Goal: Information Seeking & Learning: Learn about a topic

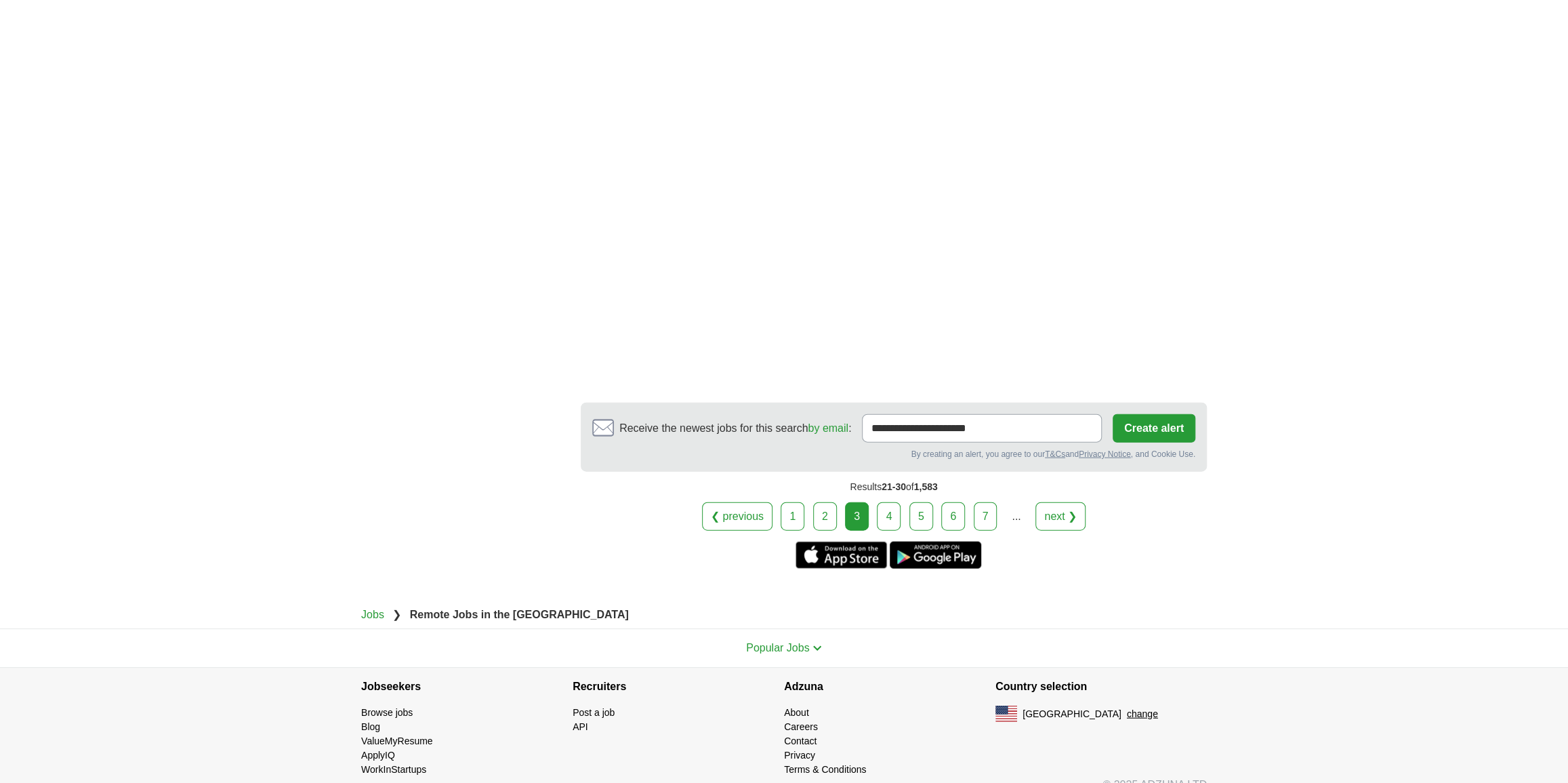
click at [888, 502] on link "4" at bounding box center [888, 516] width 23 height 28
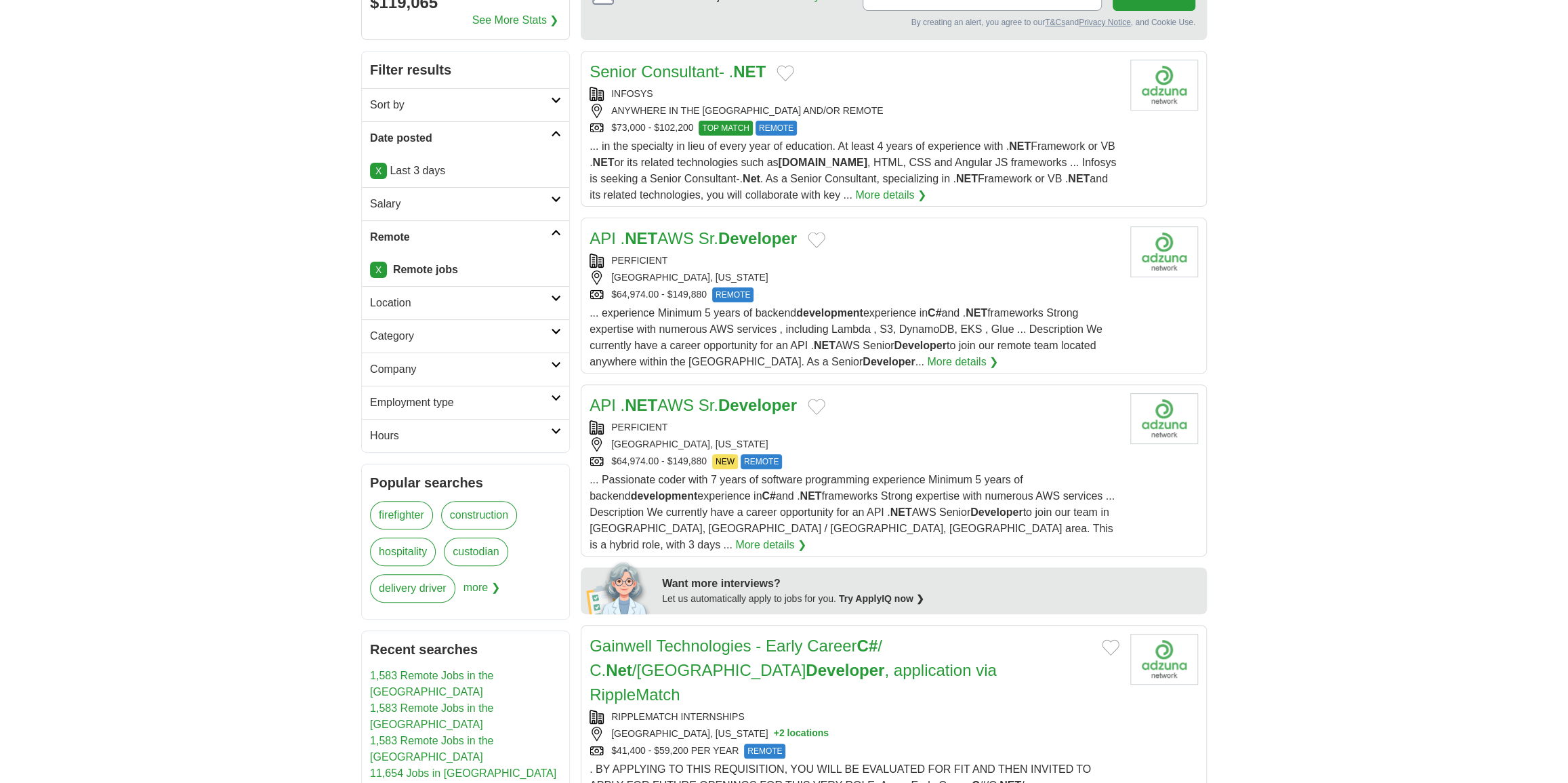
scroll to position [246, 0]
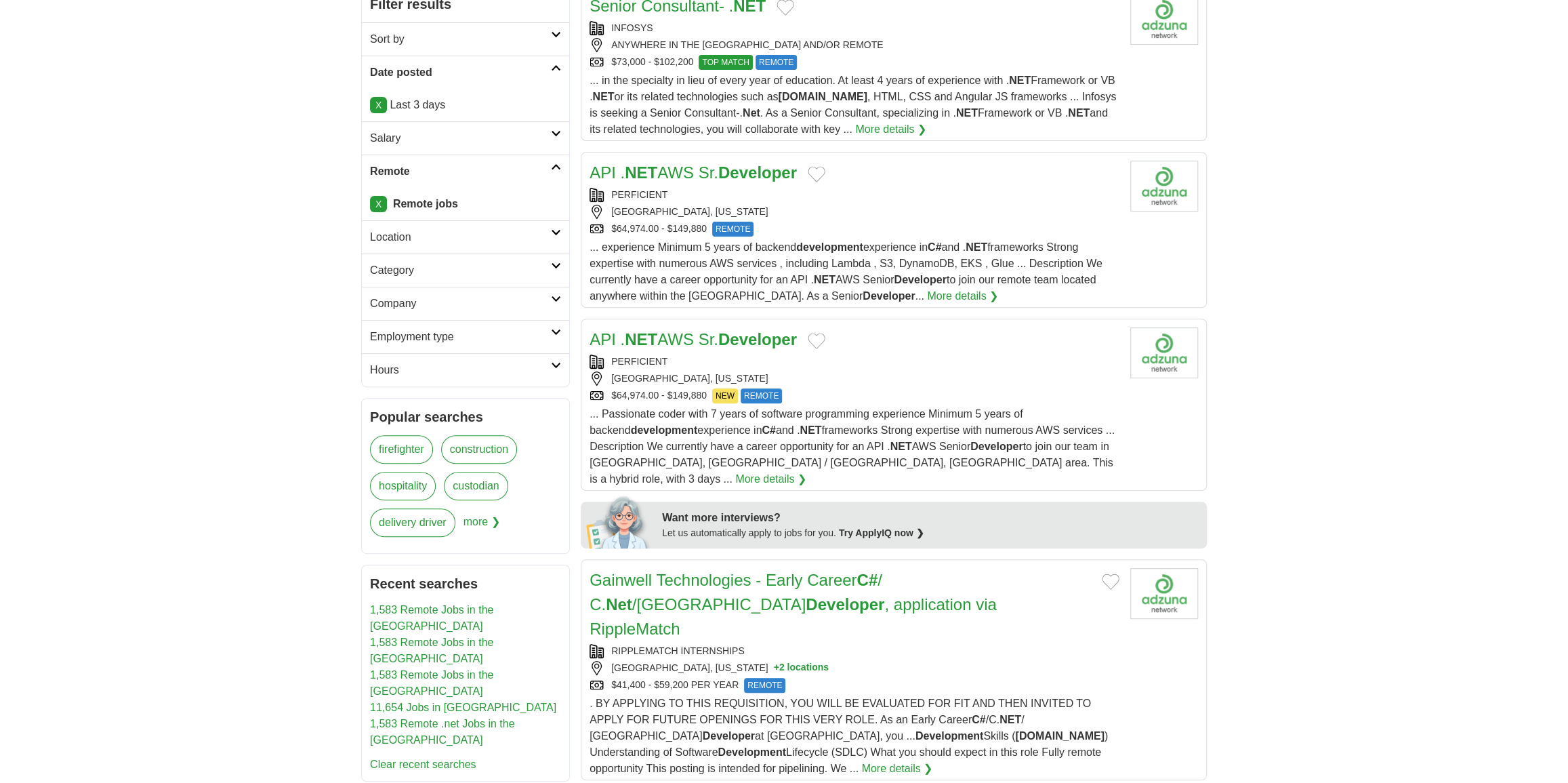
click at [975, 181] on div "API . NET AWS Sr. Developer" at bounding box center [854, 173] width 530 height 24
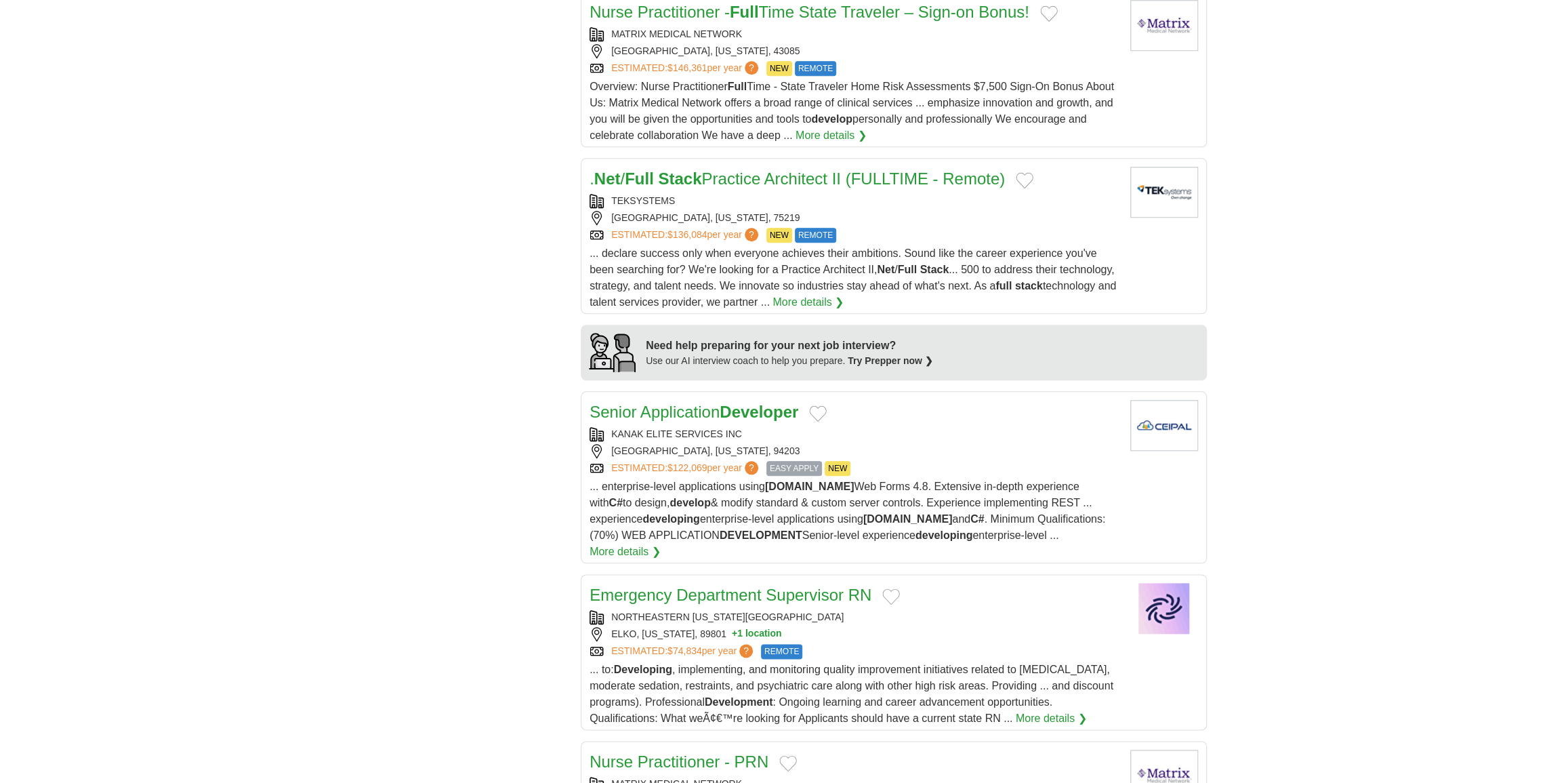
scroll to position [1047, 0]
click at [961, 426] on div "KANAK ELITE SERVICES INC SACRAMENTO, CALIFORNIA, 94203 ESTIMATED: $122,069 per …" at bounding box center [854, 450] width 530 height 49
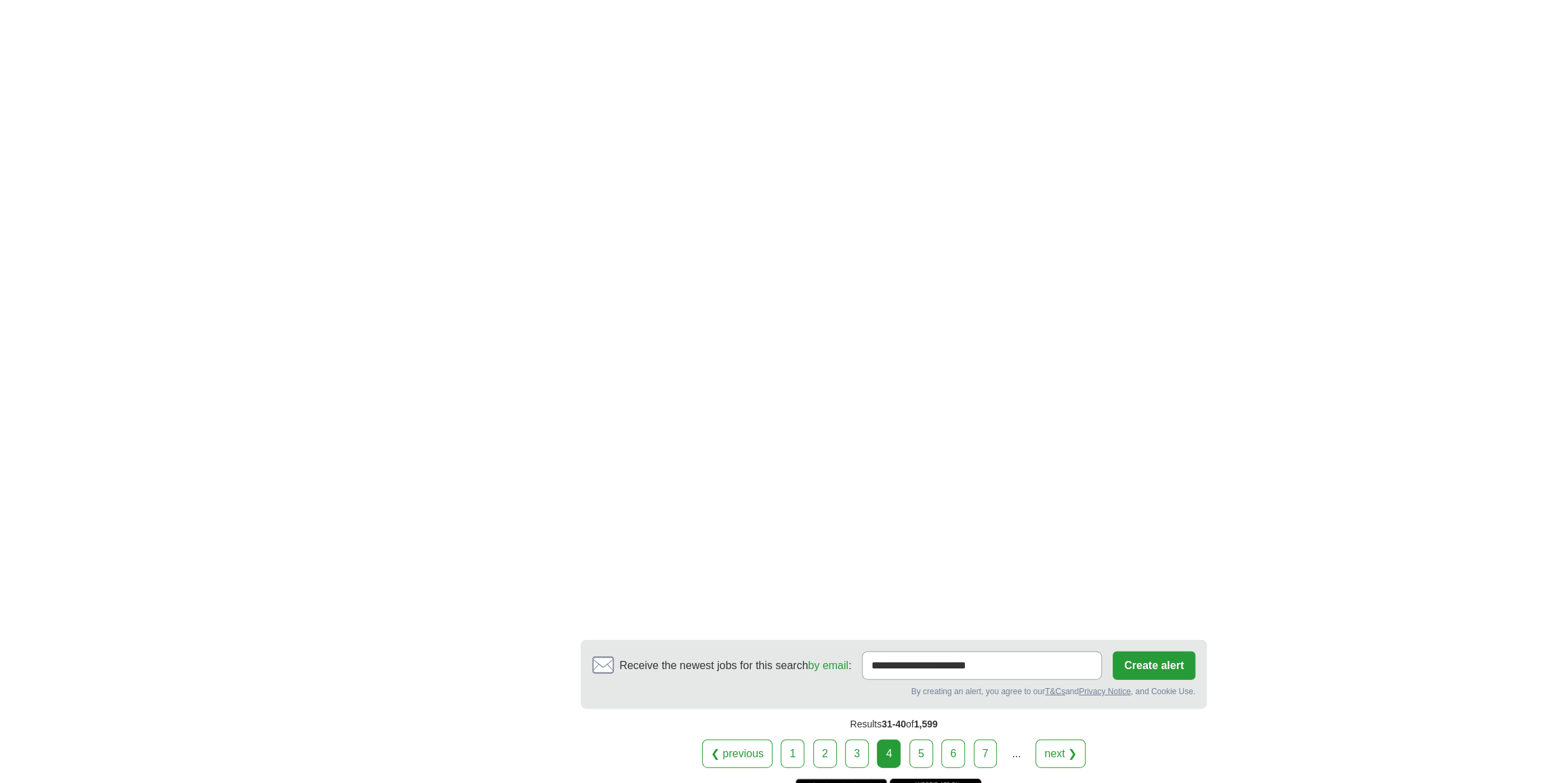
scroll to position [2341, 0]
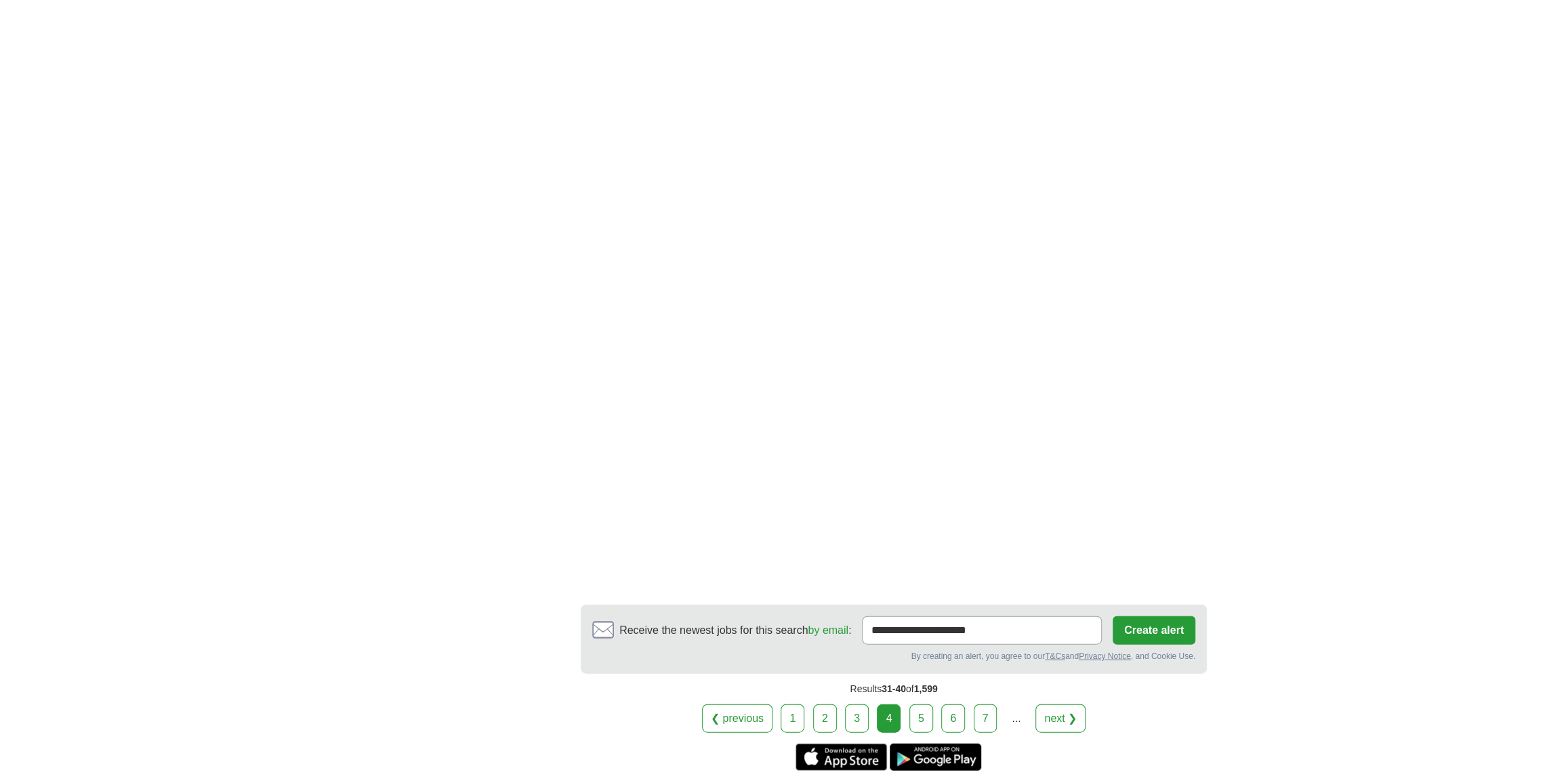
click at [920, 704] on link "5" at bounding box center [921, 718] width 23 height 28
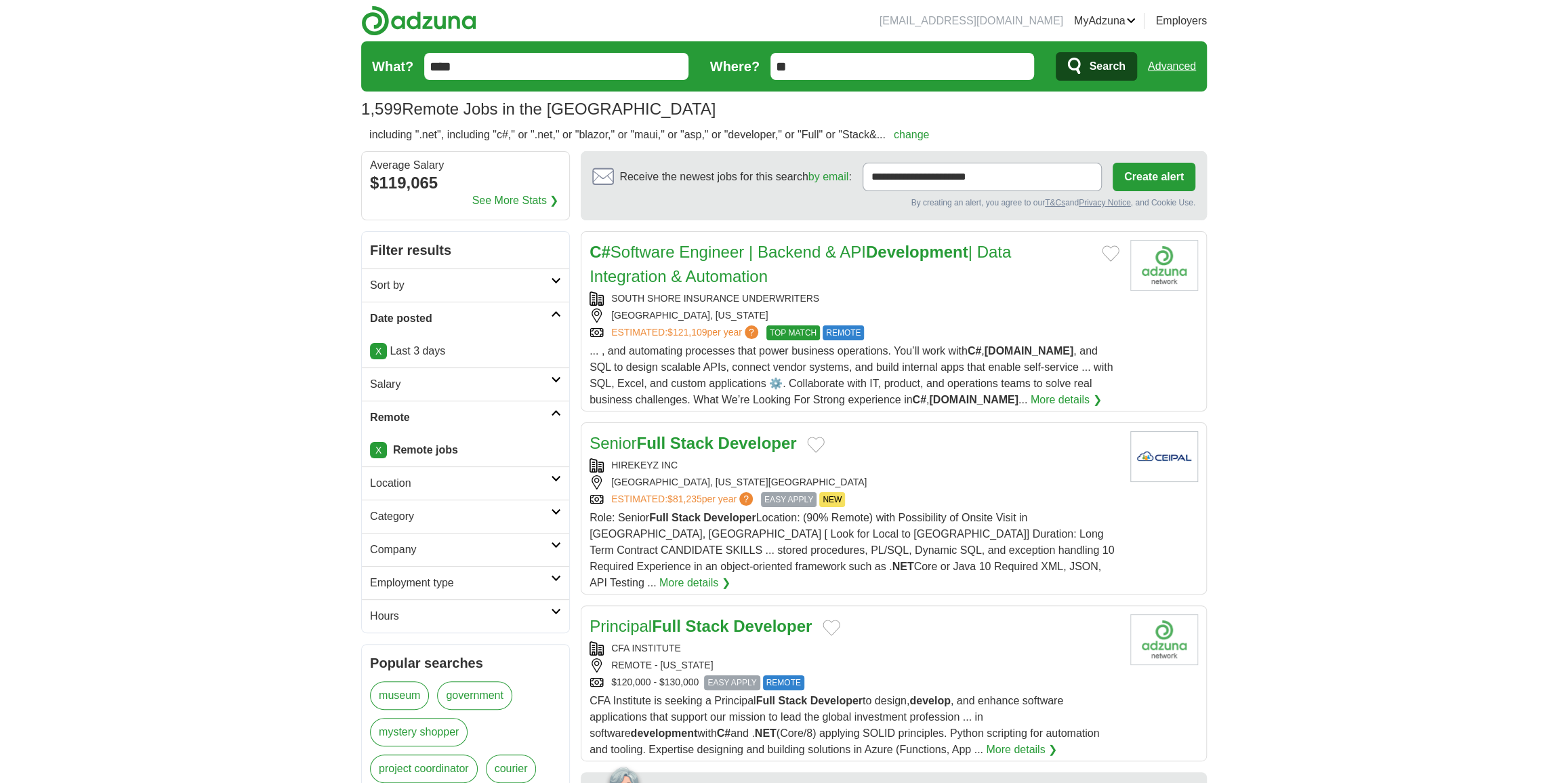
click at [904, 345] on span "... , and automating processes that power business operations. You’ll work with…" at bounding box center [851, 375] width 523 height 60
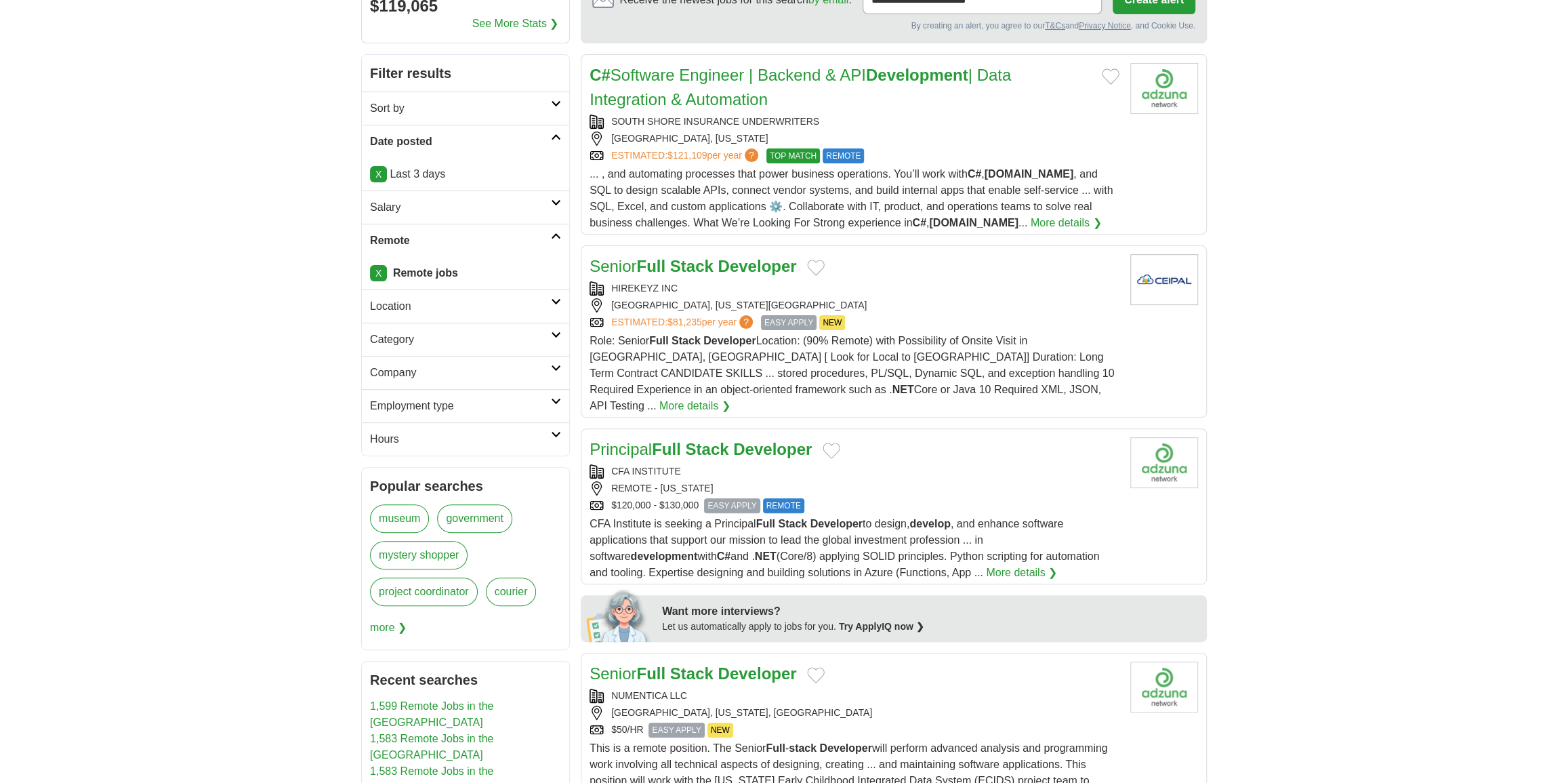
scroll to position [184, 0]
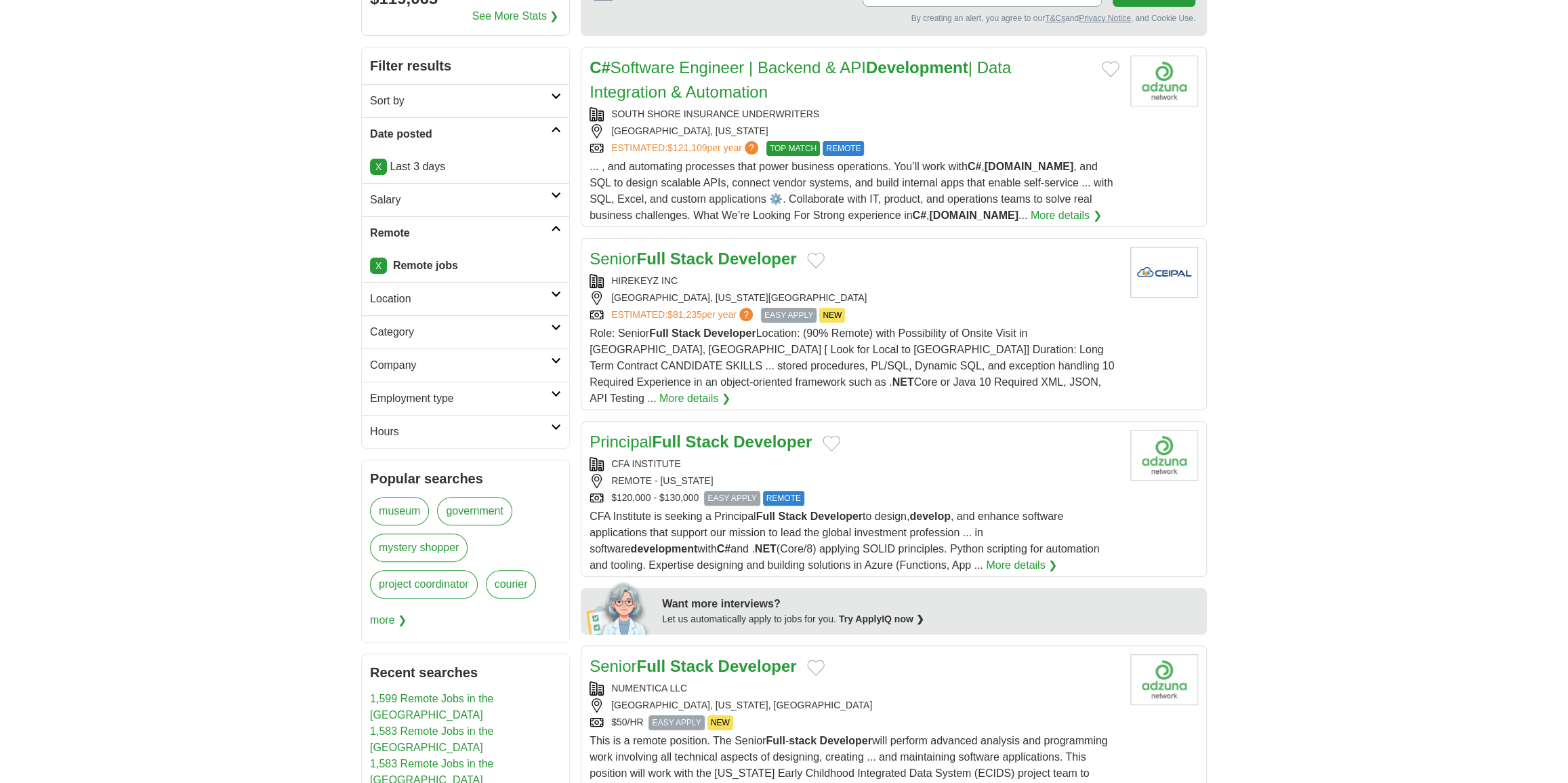
click at [927, 429] on div "Principal Full Stack Developer" at bounding box center [854, 441] width 530 height 24
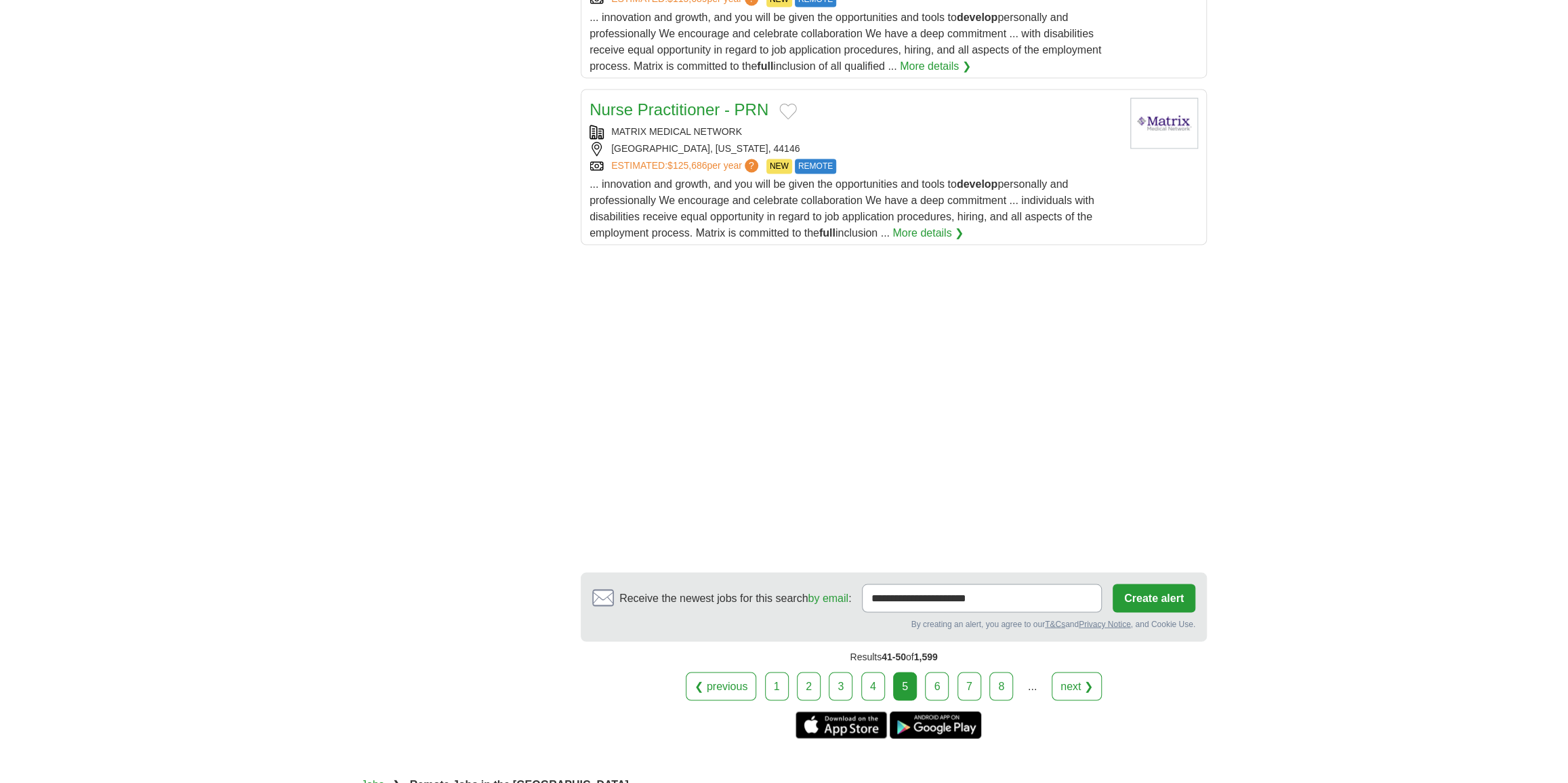
scroll to position [1972, 0]
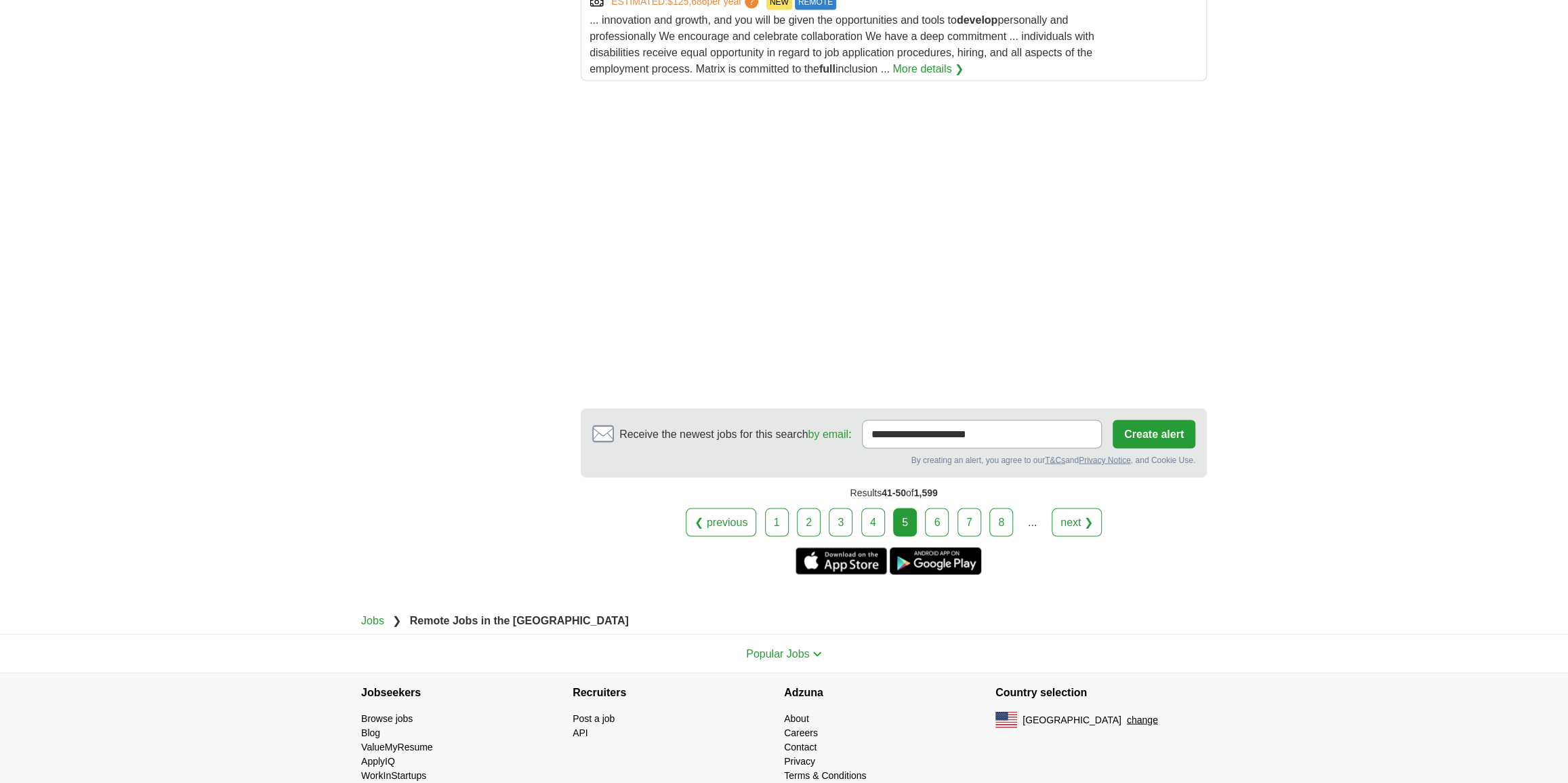
click at [929, 513] on link "6" at bounding box center [937, 521] width 23 height 28
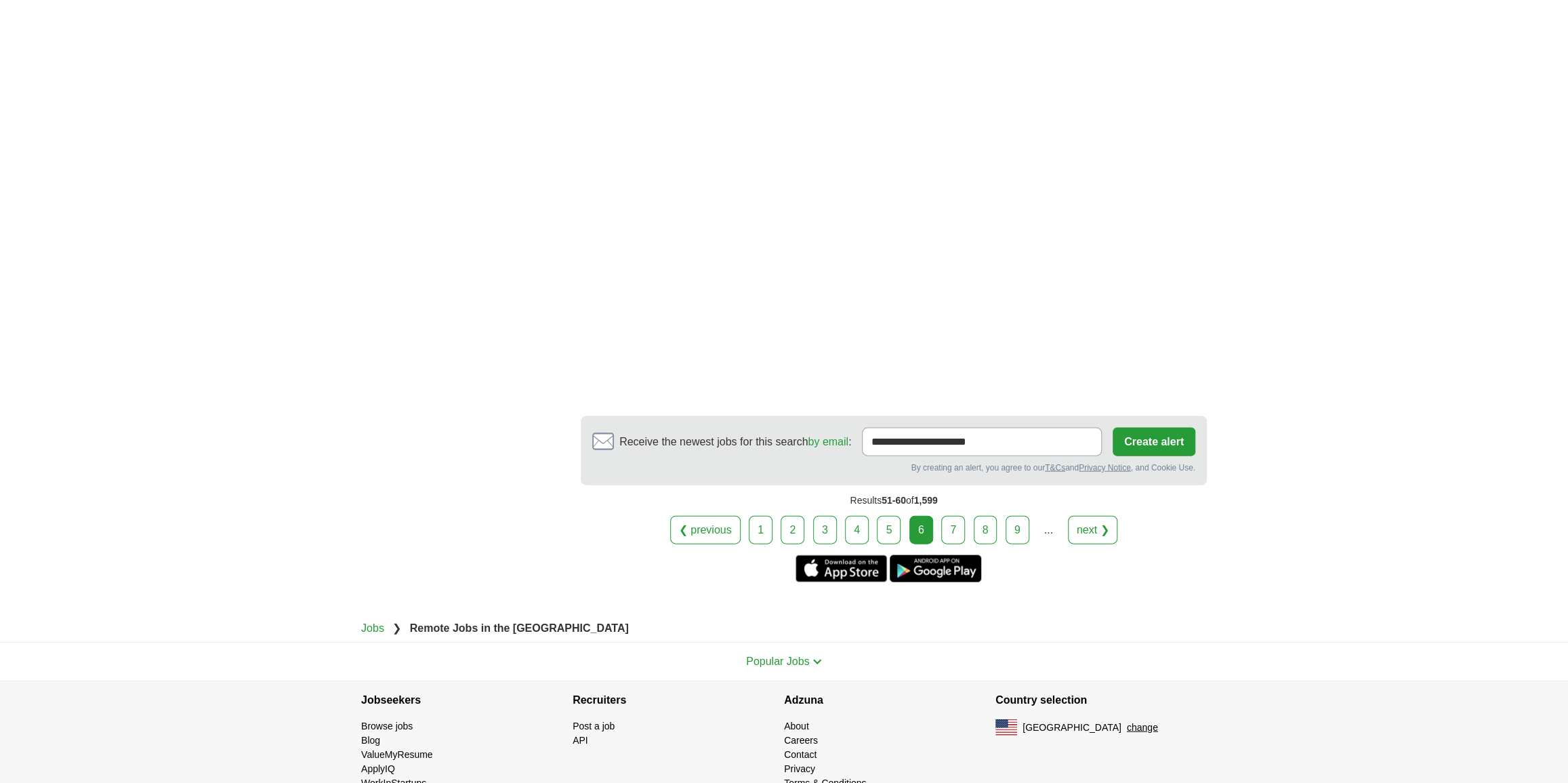
scroll to position [2283, 0]
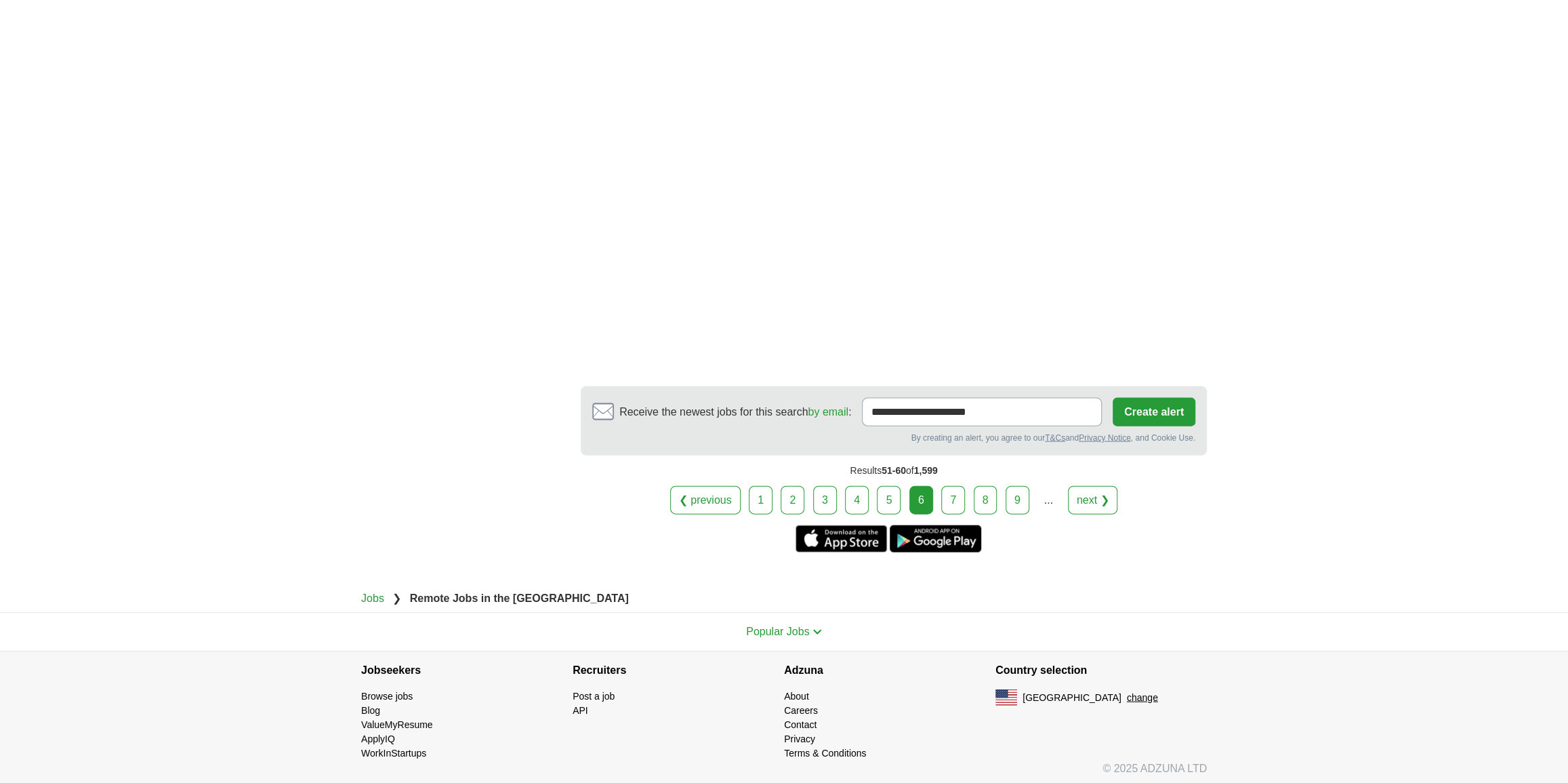
click at [958, 500] on link "7" at bounding box center [953, 500] width 23 height 28
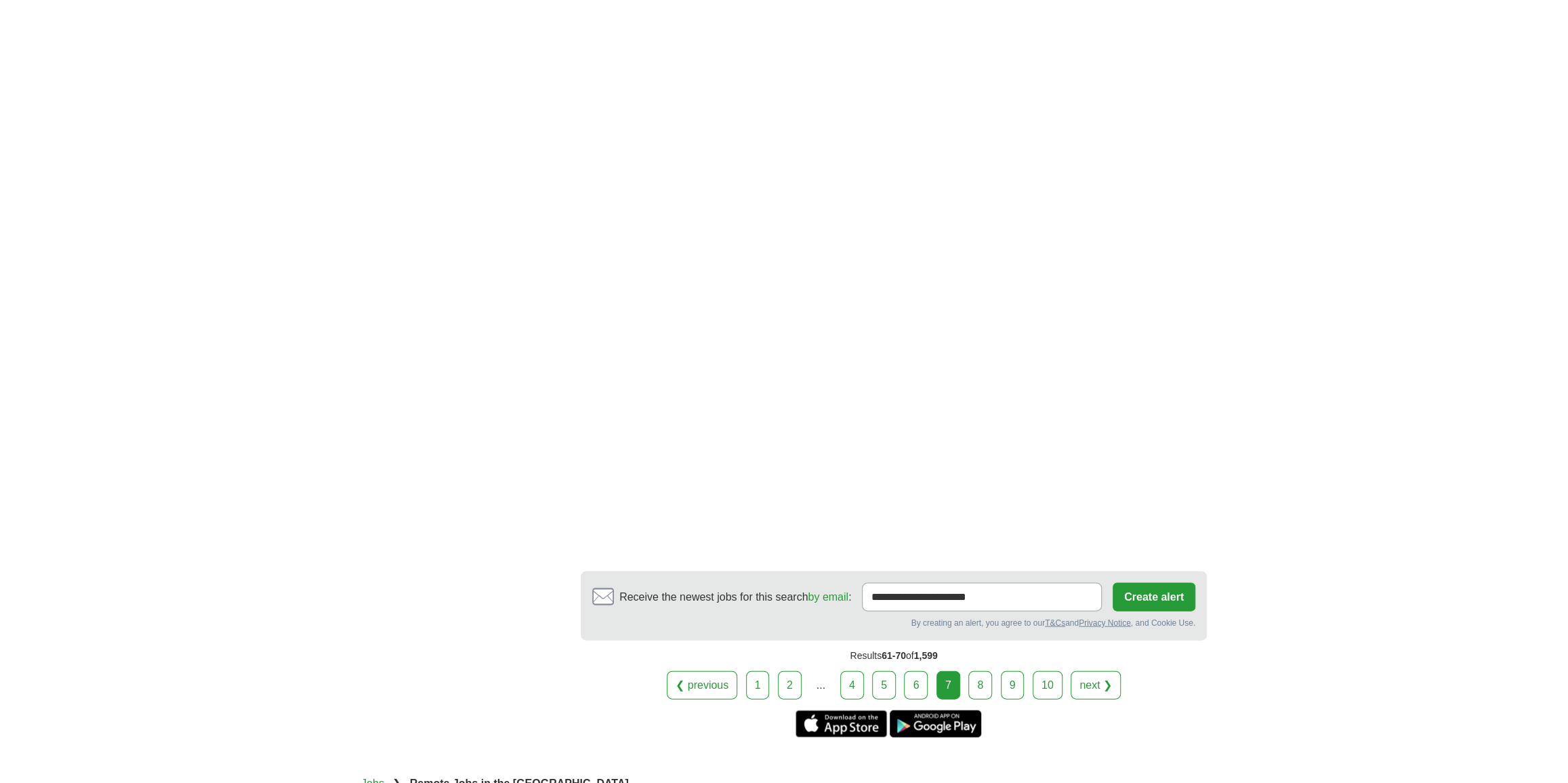
scroll to position [2218, 0]
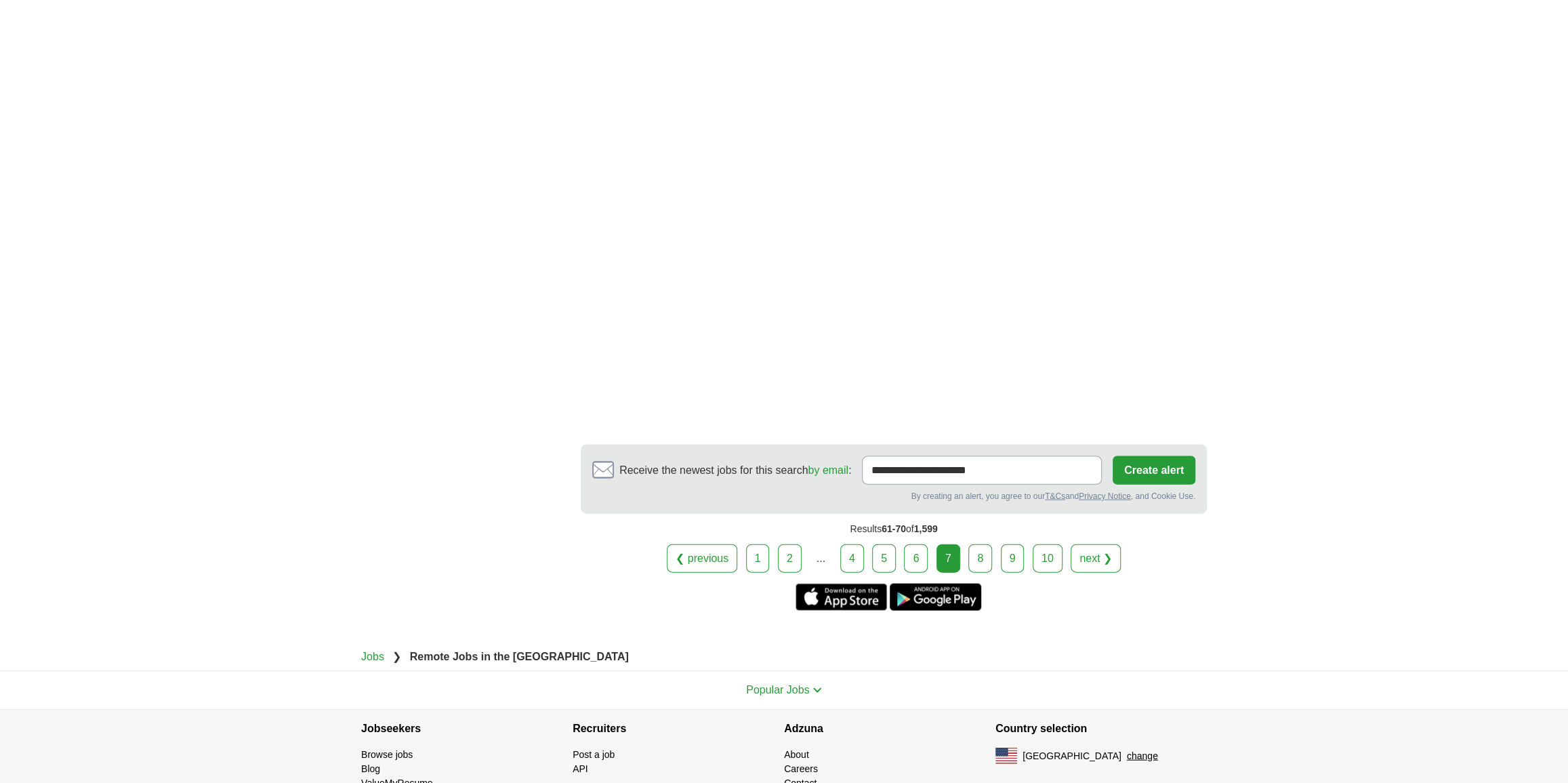
click at [977, 544] on link "8" at bounding box center [980, 558] width 23 height 28
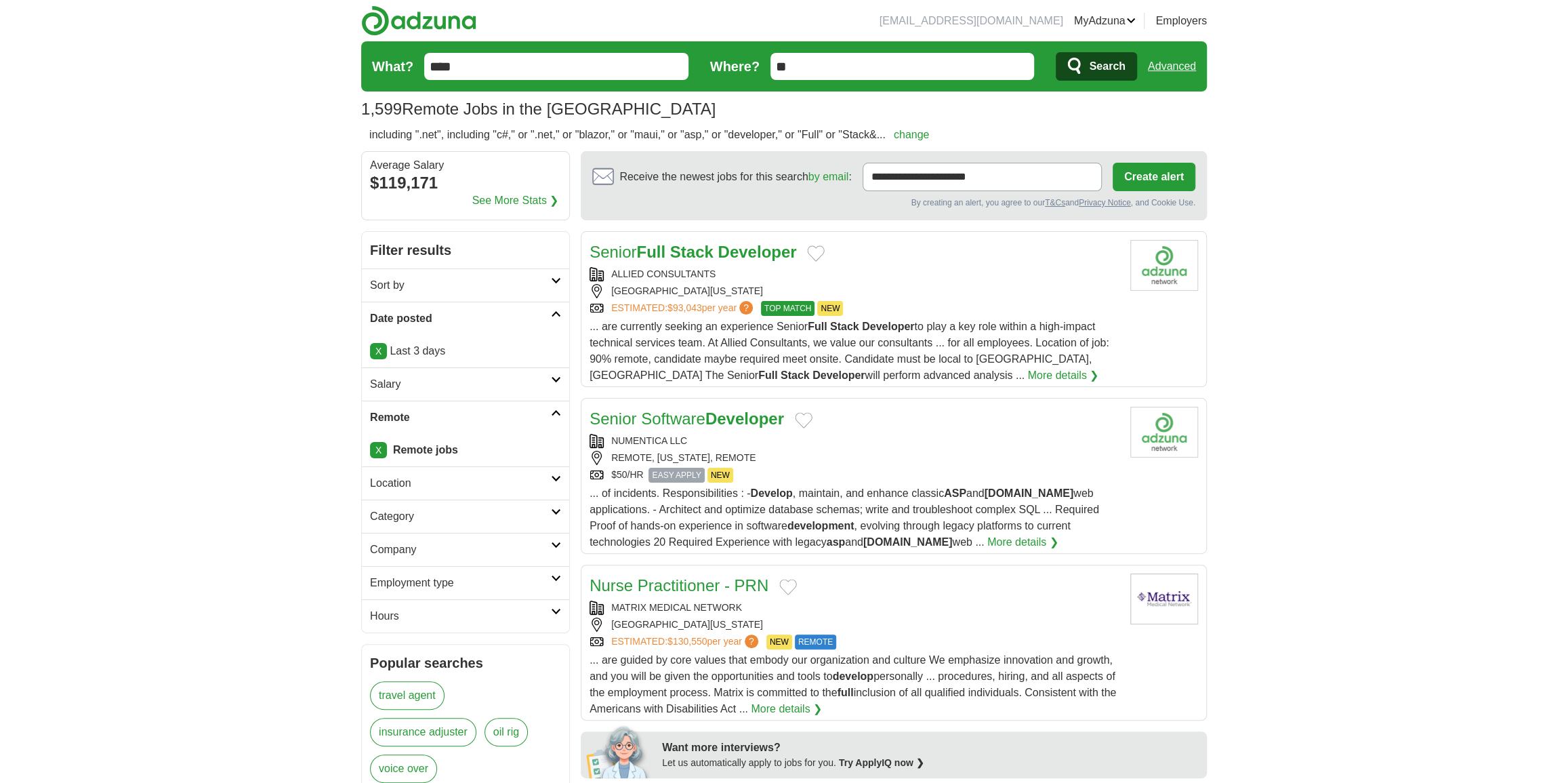
click at [995, 482] on div "Senior Software Developer NUMENTICA LLC REMOTE, TEXAS, REMOTE $50/HR EASY APPLY…" at bounding box center [854, 478] width 530 height 144
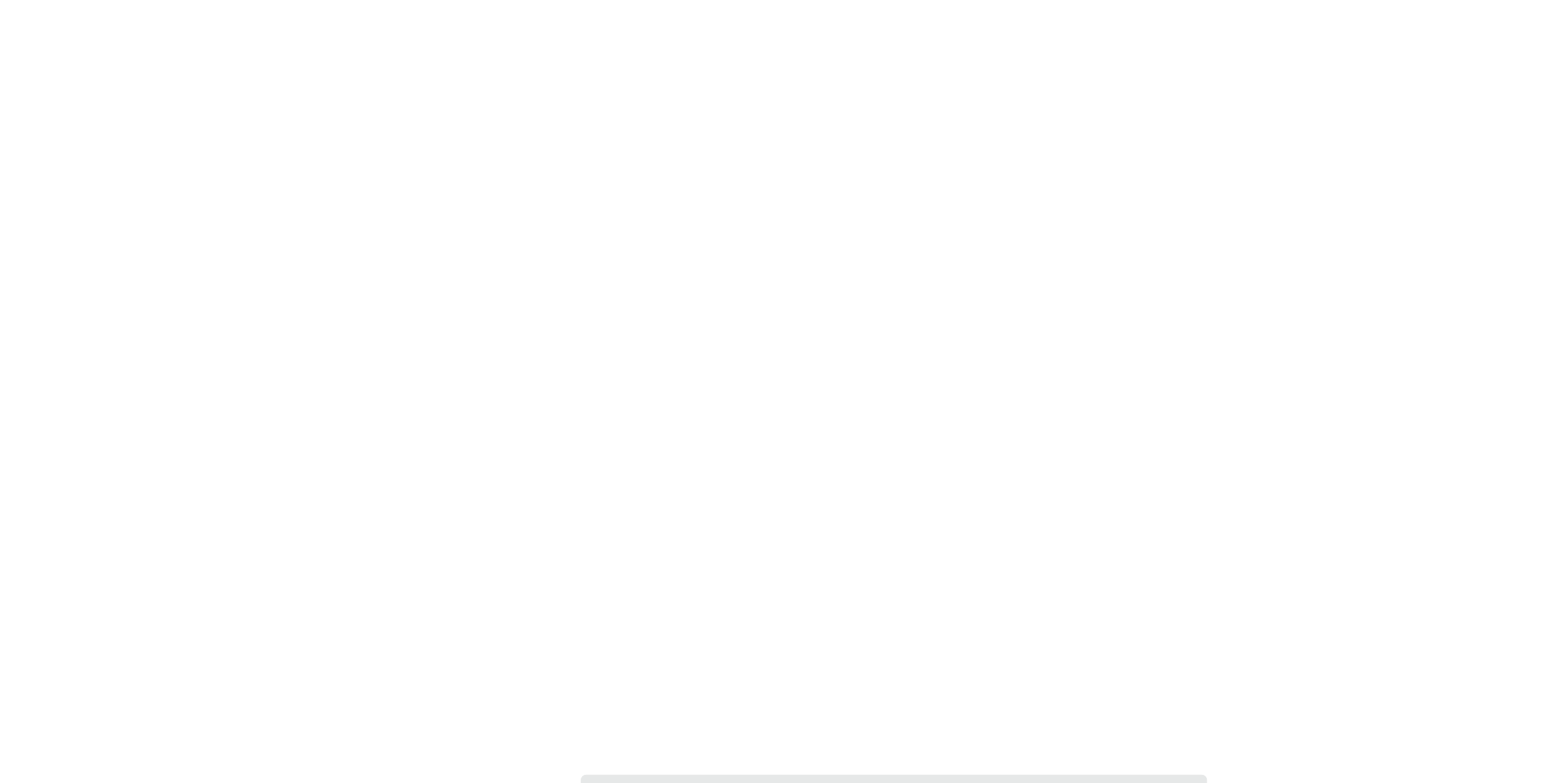
scroll to position [2341, 0]
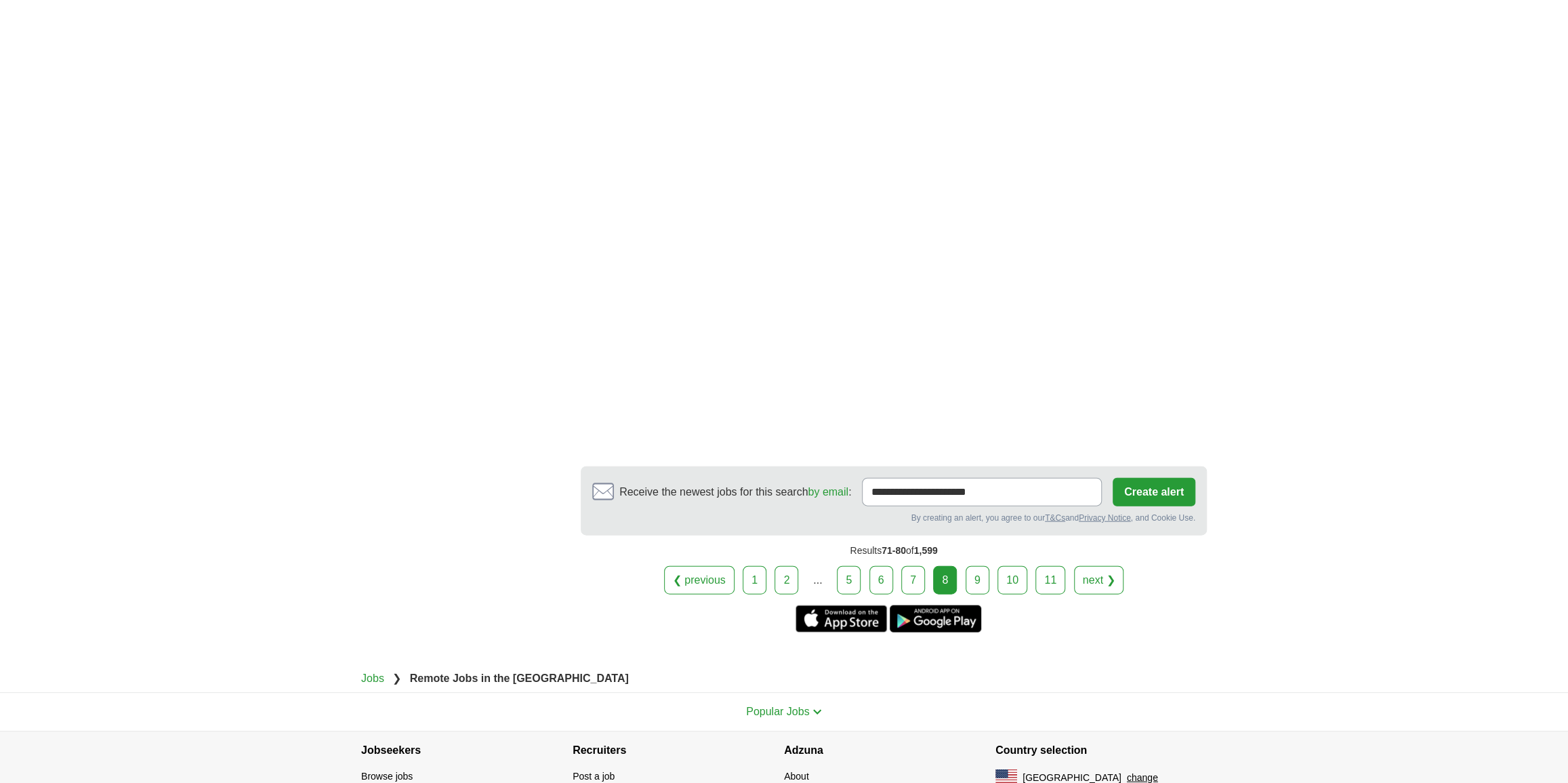
click at [982, 582] on link "9" at bounding box center [977, 580] width 23 height 28
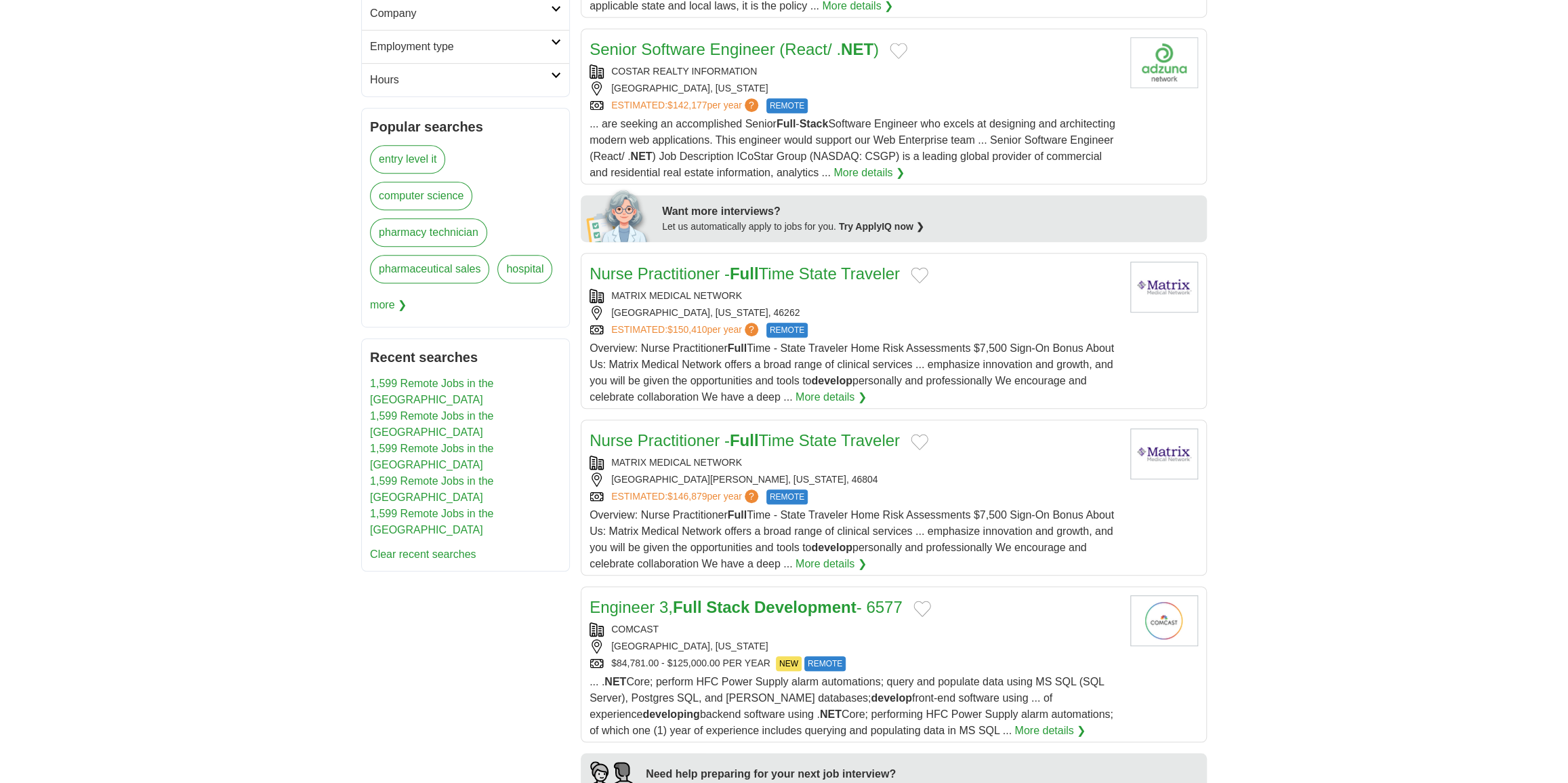
scroll to position [554, 0]
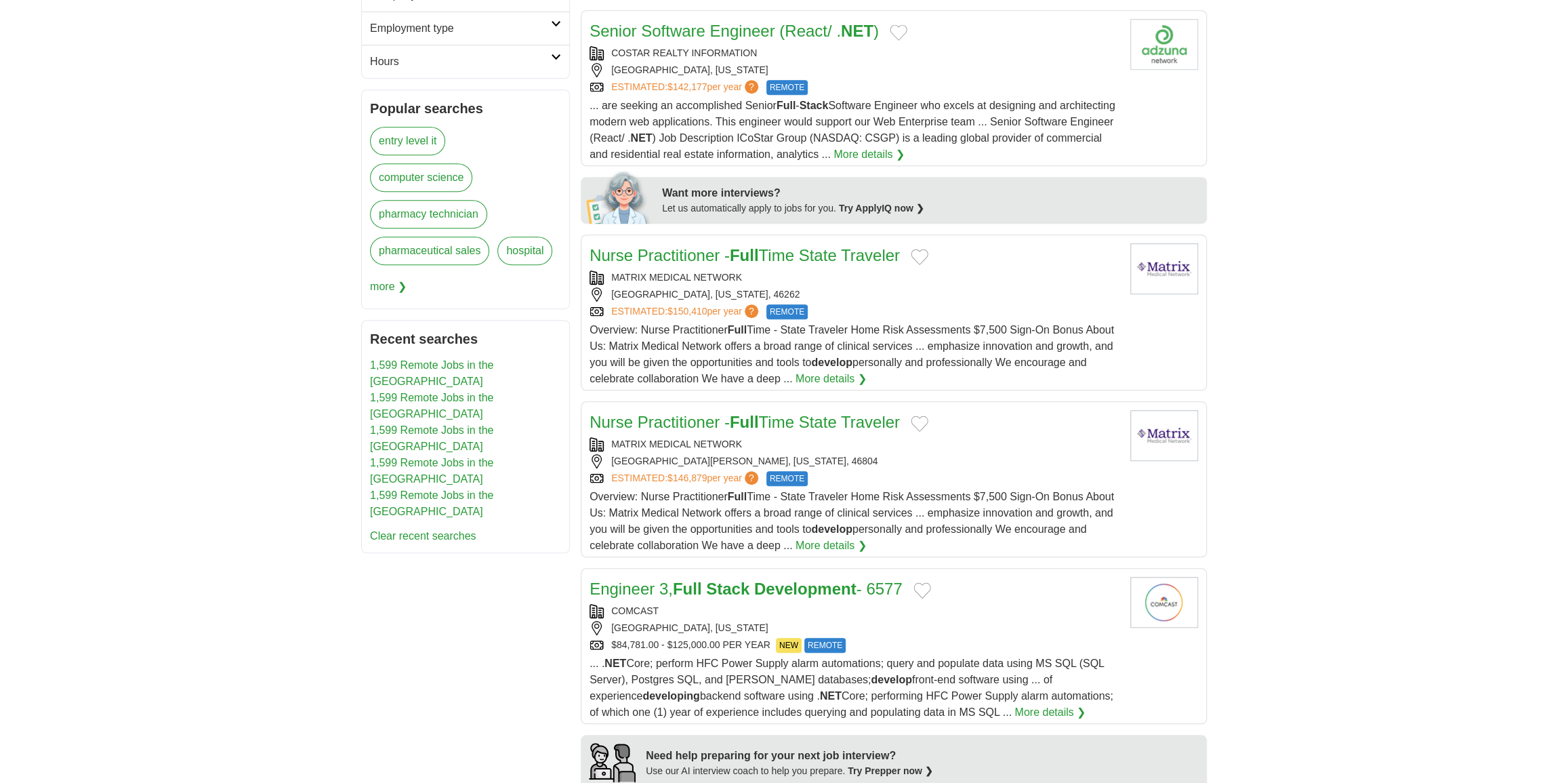
click at [931, 144] on div "... are seeking an accomplished Senior Full - Stack Software Engineer who excel…" at bounding box center [854, 130] width 530 height 65
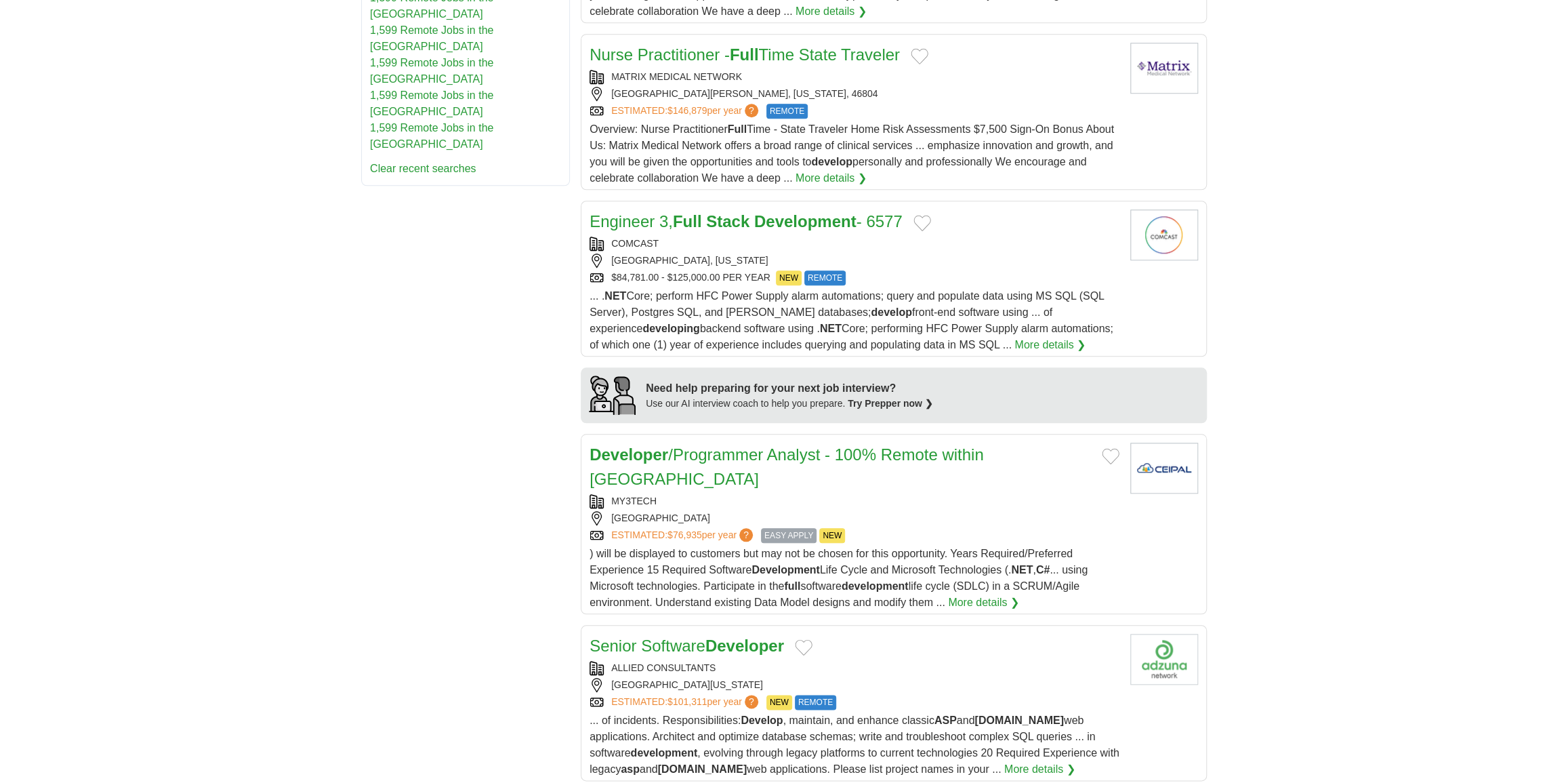
scroll to position [924, 0]
click at [946, 246] on div "COMCAST MOUNT LAUREL, NEW JERSEY $84,781.00 - $125,000.00 PER YEAR NEW REMOTE" at bounding box center [854, 259] width 530 height 49
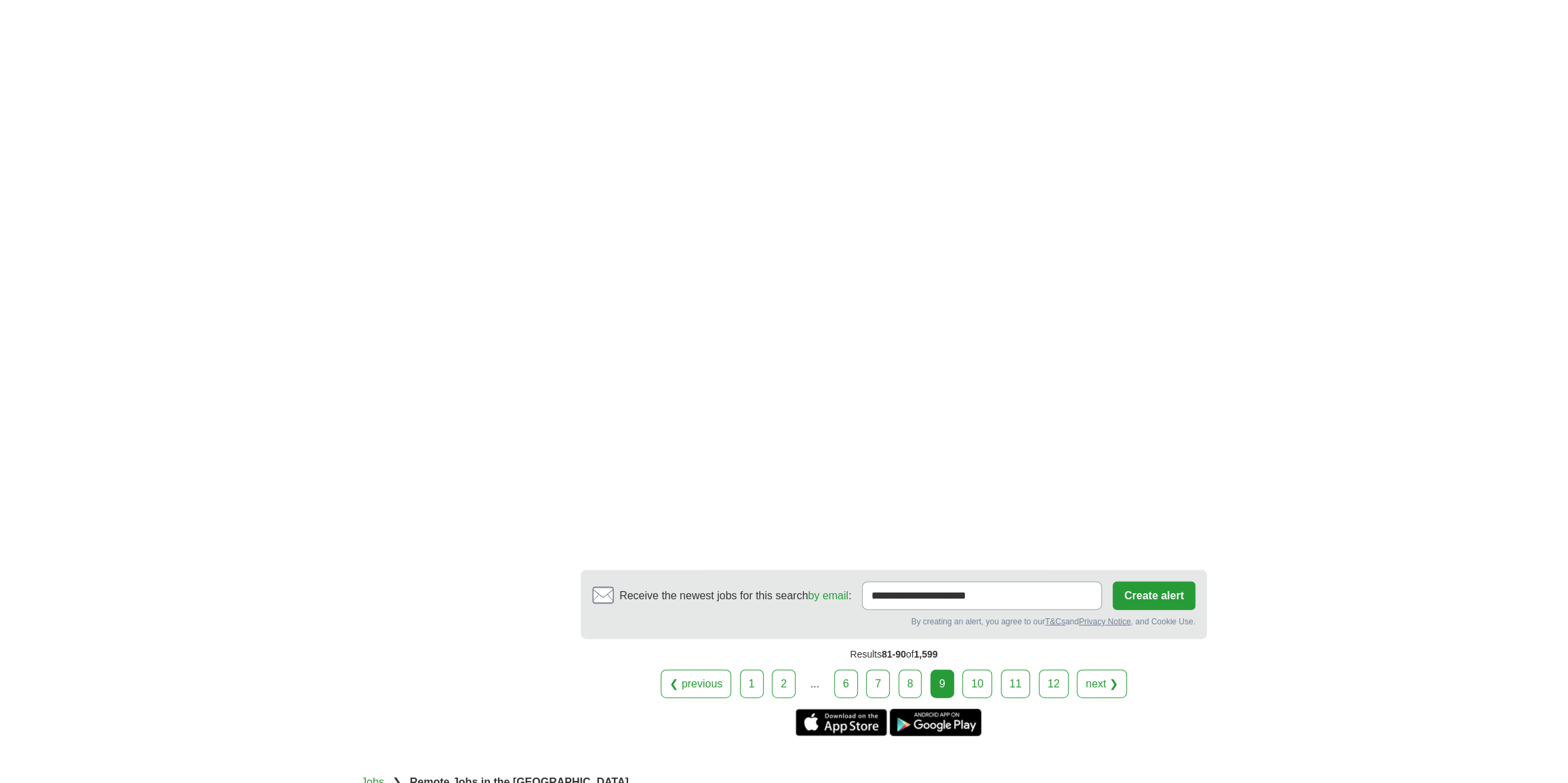
scroll to position [2403, 0]
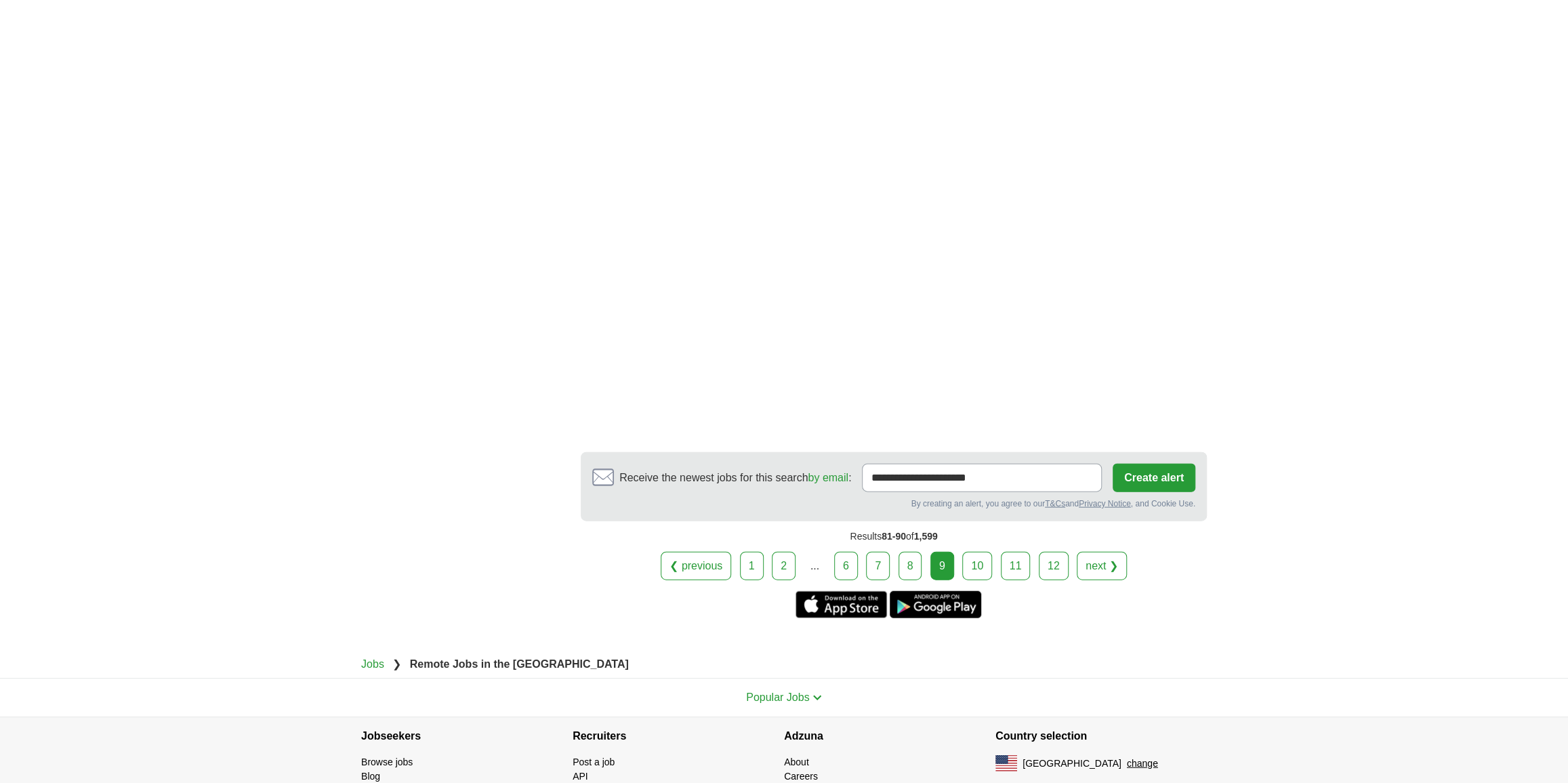
click at [976, 552] on link "10" at bounding box center [977, 566] width 30 height 28
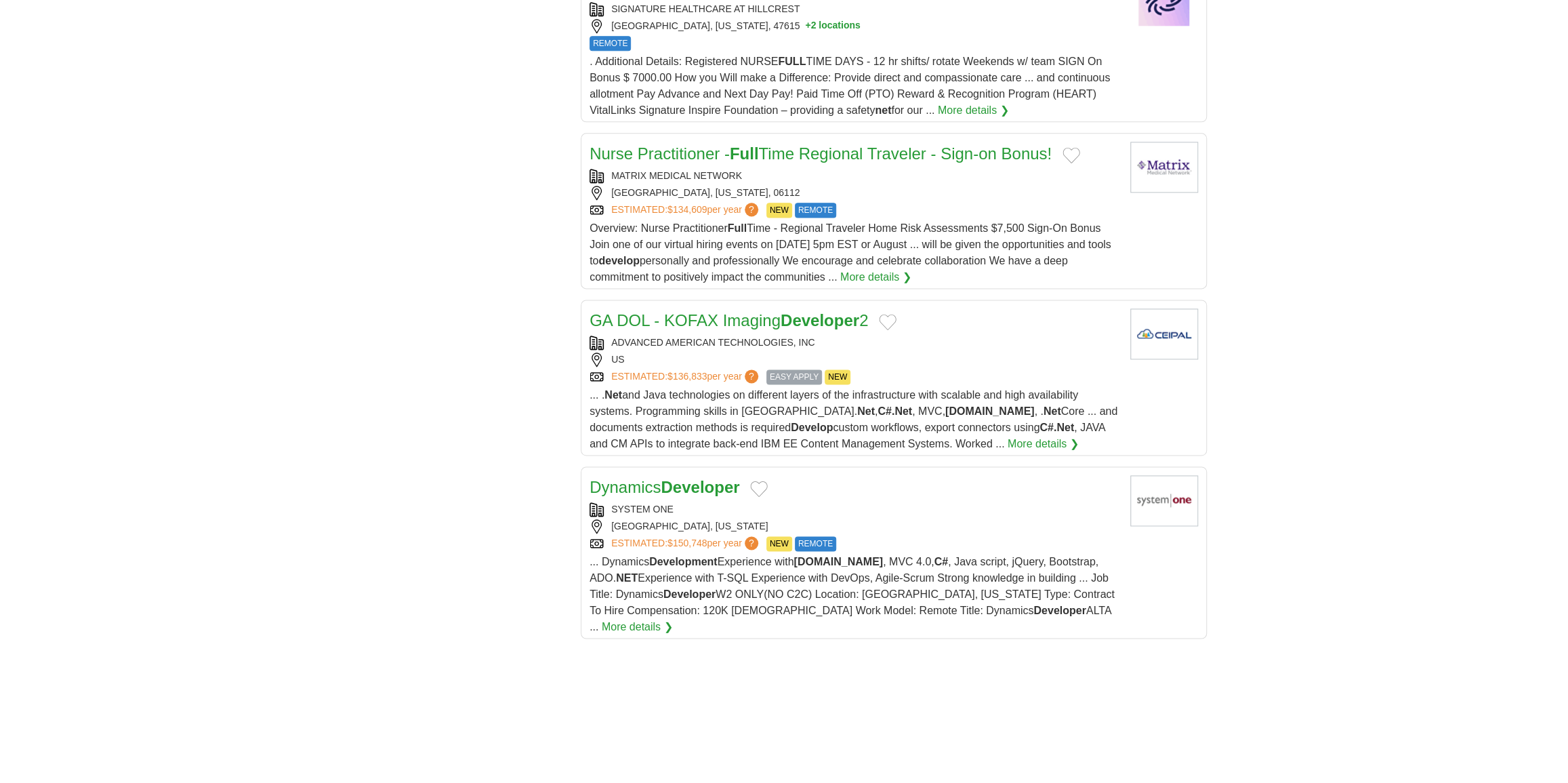
scroll to position [1540, 0]
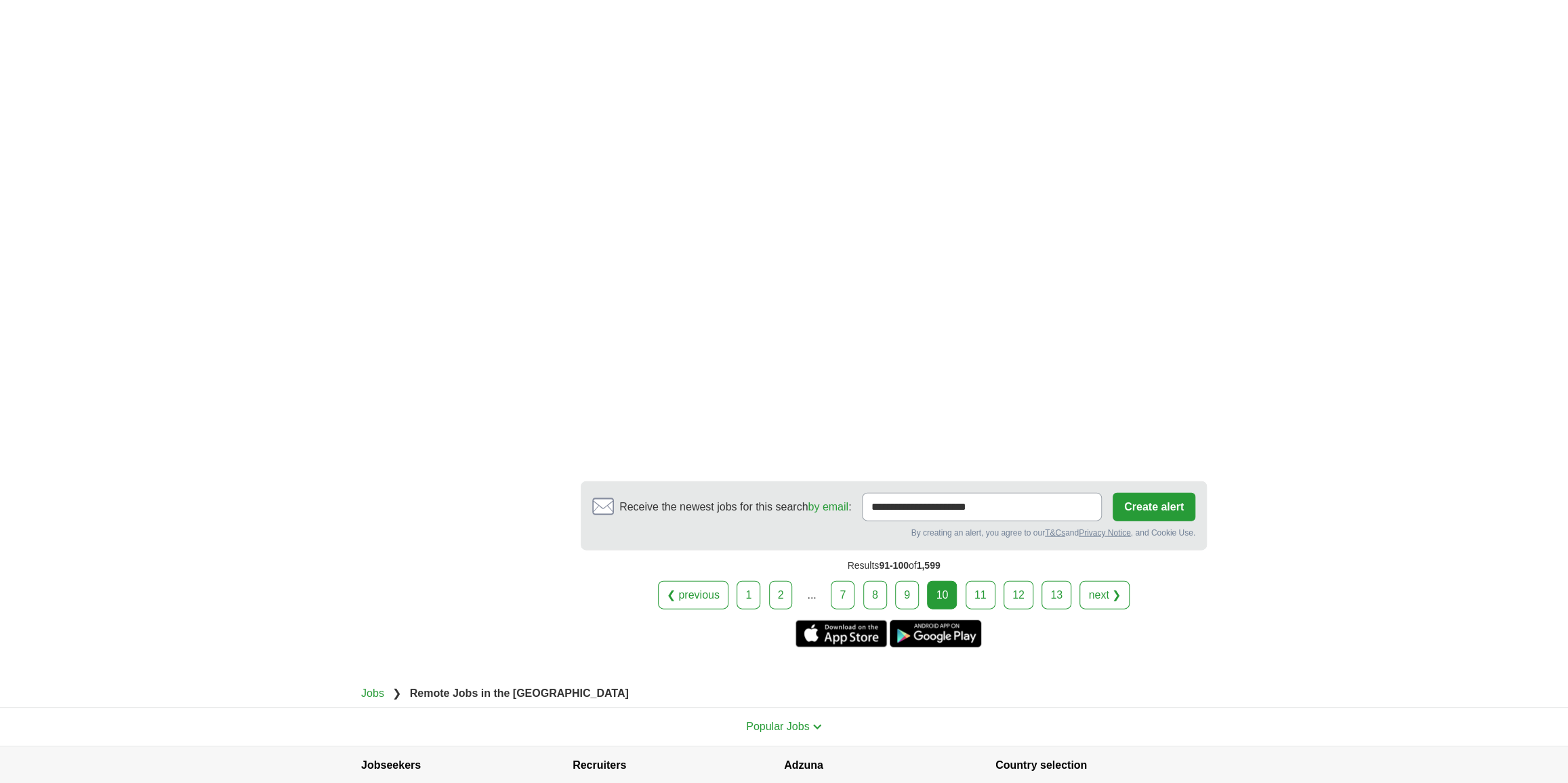
click at [979, 581] on link "11" at bounding box center [980, 594] width 30 height 28
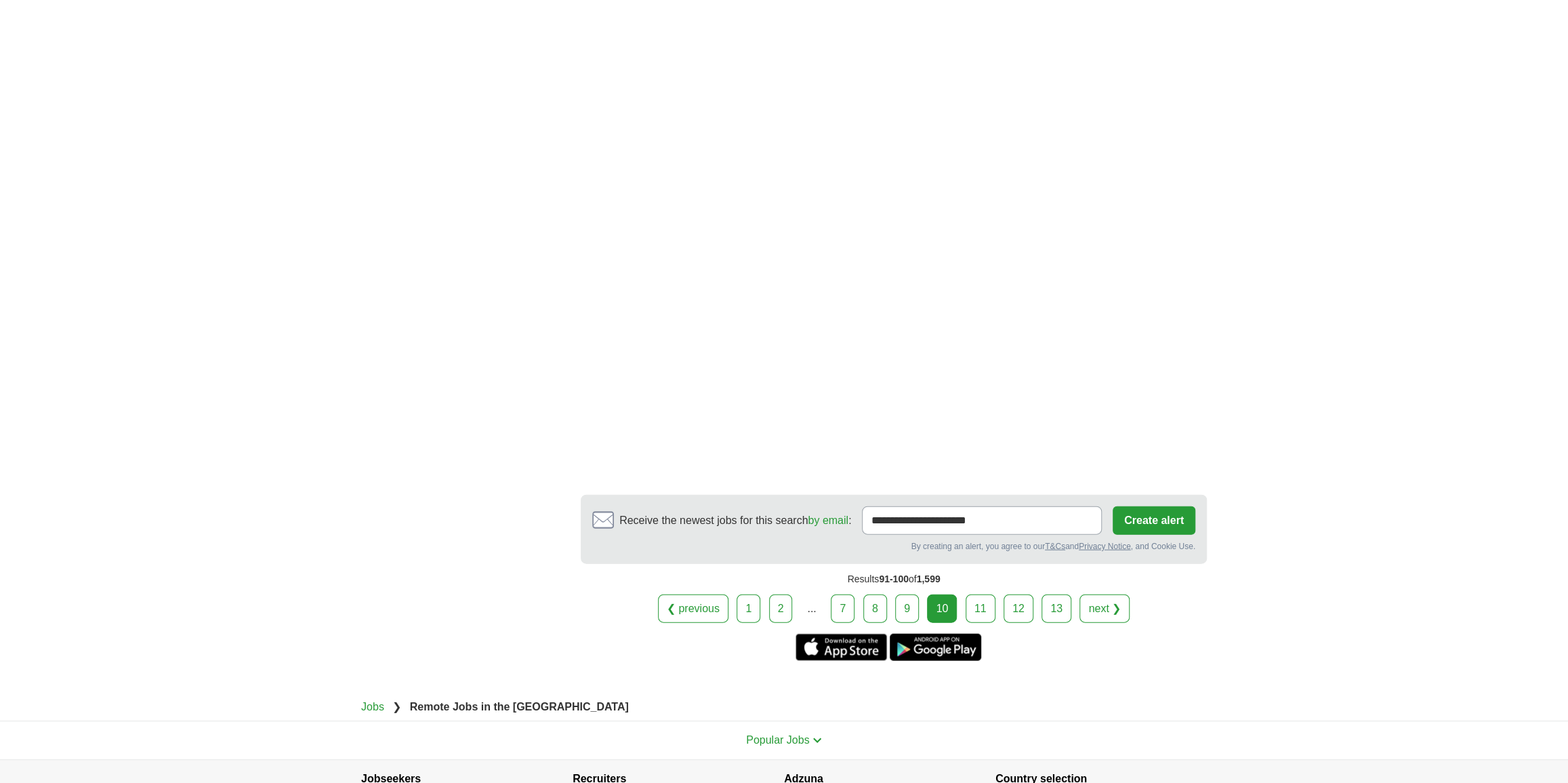
scroll to position [2218, 0]
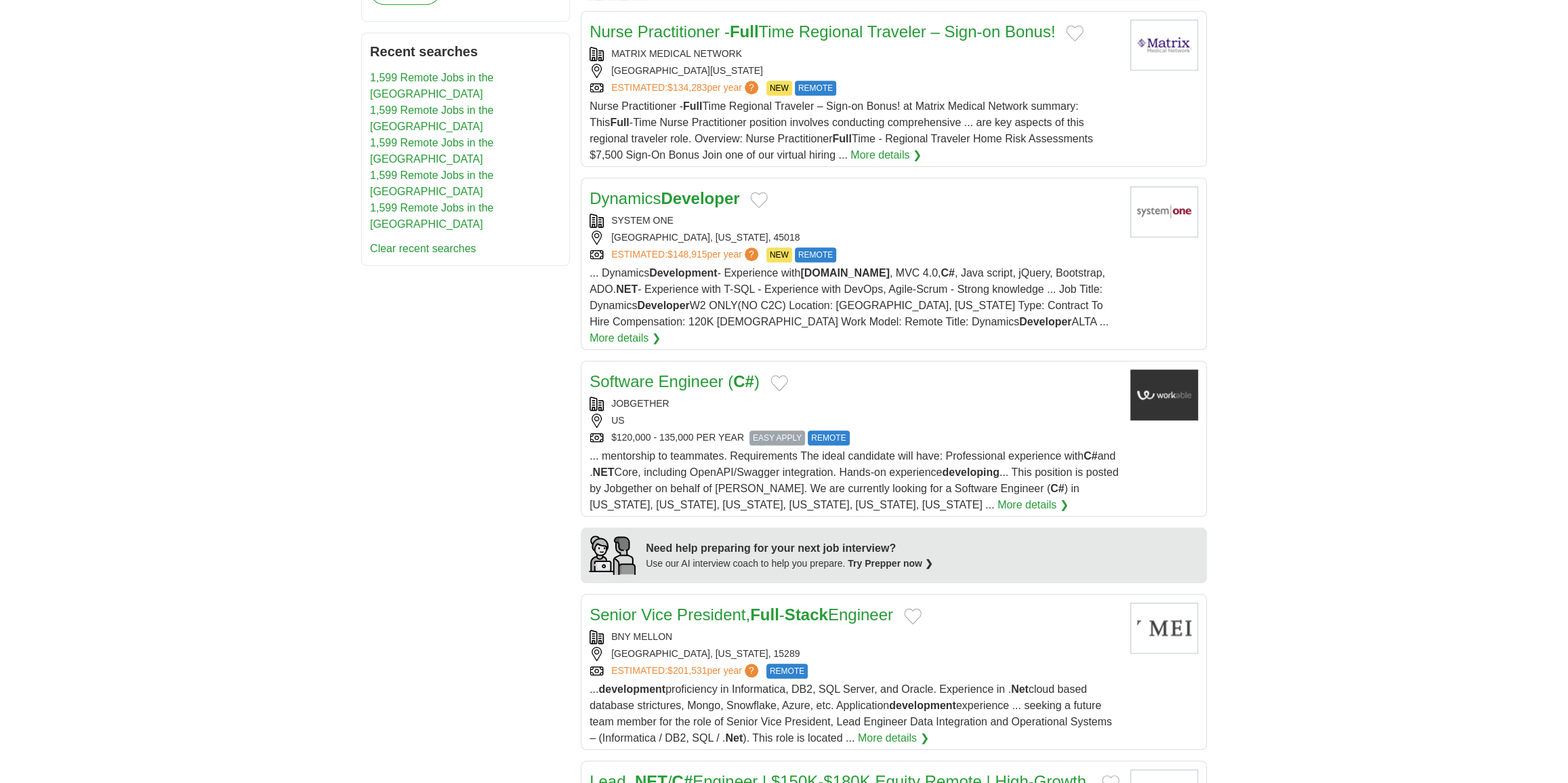
scroll to position [985, 0]
